Goal: Information Seeking & Learning: Find specific fact

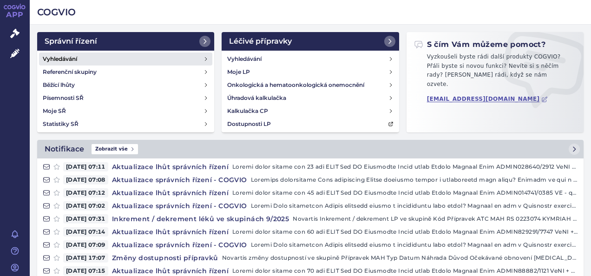
click at [77, 61] on h4 "Vyhledávání" at bounding box center [60, 58] width 34 height 9
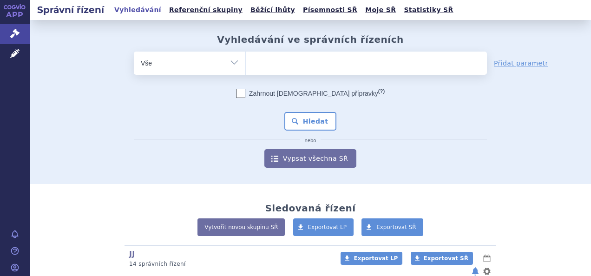
click at [266, 56] on ul at bounding box center [366, 62] width 241 height 20
click at [246, 56] on select at bounding box center [245, 62] width 0 height 23
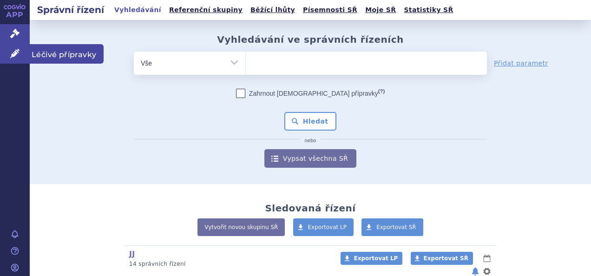
click at [14, 52] on icon at bounding box center [14, 53] width 9 height 9
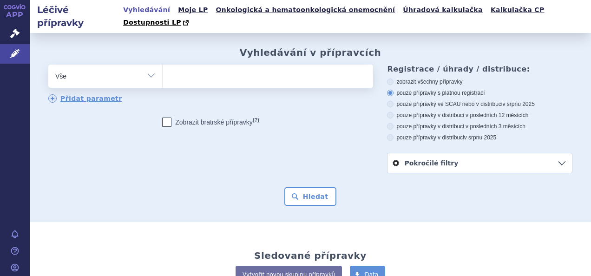
click at [252, 74] on span at bounding box center [267, 76] width 208 height 23
click at [163, 74] on select at bounding box center [162, 75] width 0 height 23
click at [290, 11] on link "Onkologická a hematoonkologická onemocnění" at bounding box center [305, 10] width 185 height 13
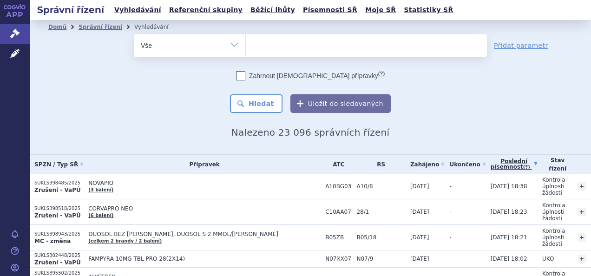
click at [294, 53] on ul at bounding box center [366, 44] width 241 height 20
click at [246, 53] on select at bounding box center [245, 44] width 0 height 23
paste input "[MEDICAL_DATA]"
type input "[MEDICAL_DATA]"
select select "[MEDICAL_DATA]"
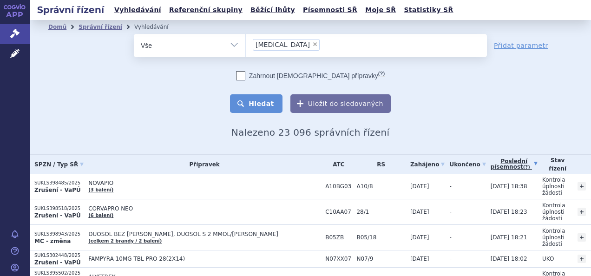
click at [257, 110] on button "Hledat" at bounding box center [256, 103] width 53 height 19
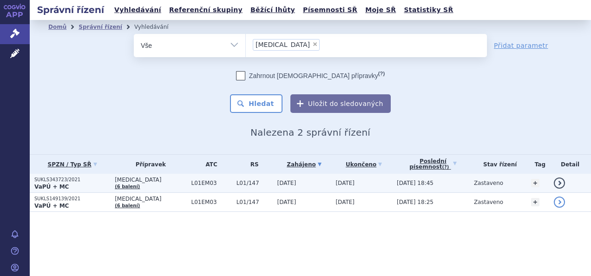
click at [235, 187] on td "L01/147" at bounding box center [252, 183] width 41 height 19
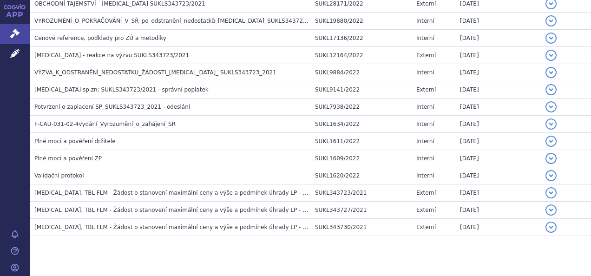
scroll to position [463, 0]
